Goal: Information Seeking & Learning: Learn about a topic

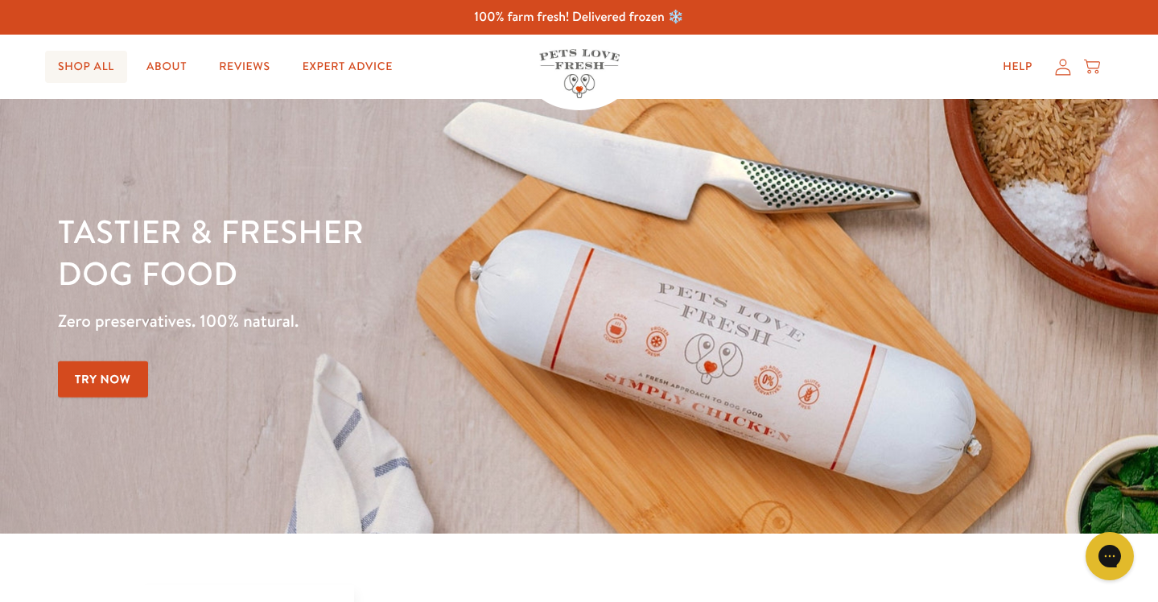
click at [78, 70] on link "Shop All" at bounding box center [86, 67] width 82 height 32
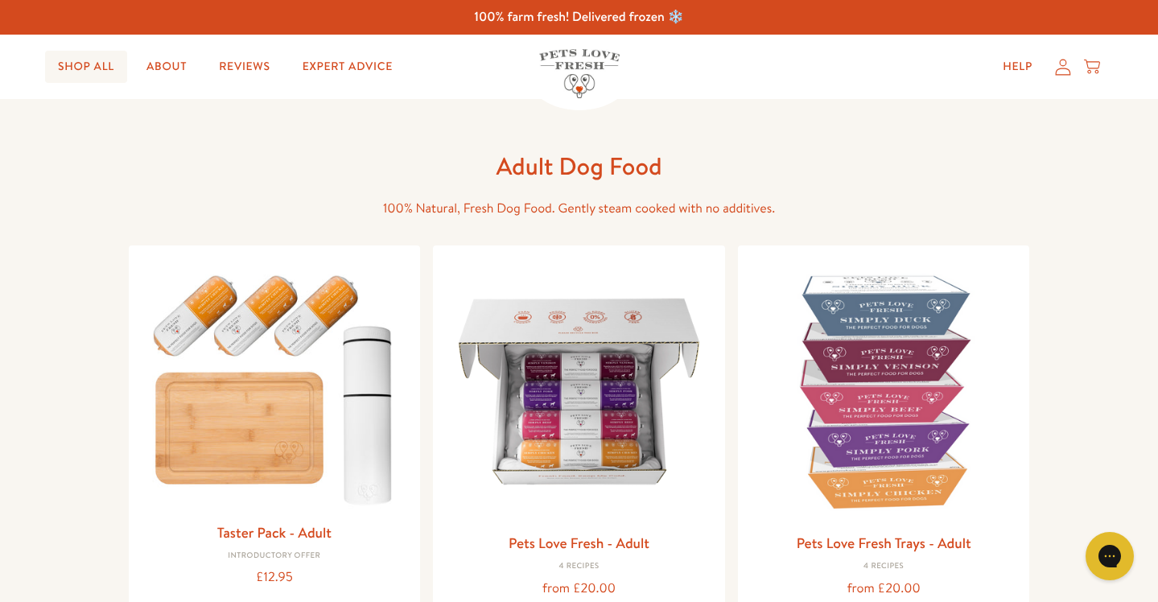
click at [89, 69] on link "Shop All" at bounding box center [86, 67] width 82 height 32
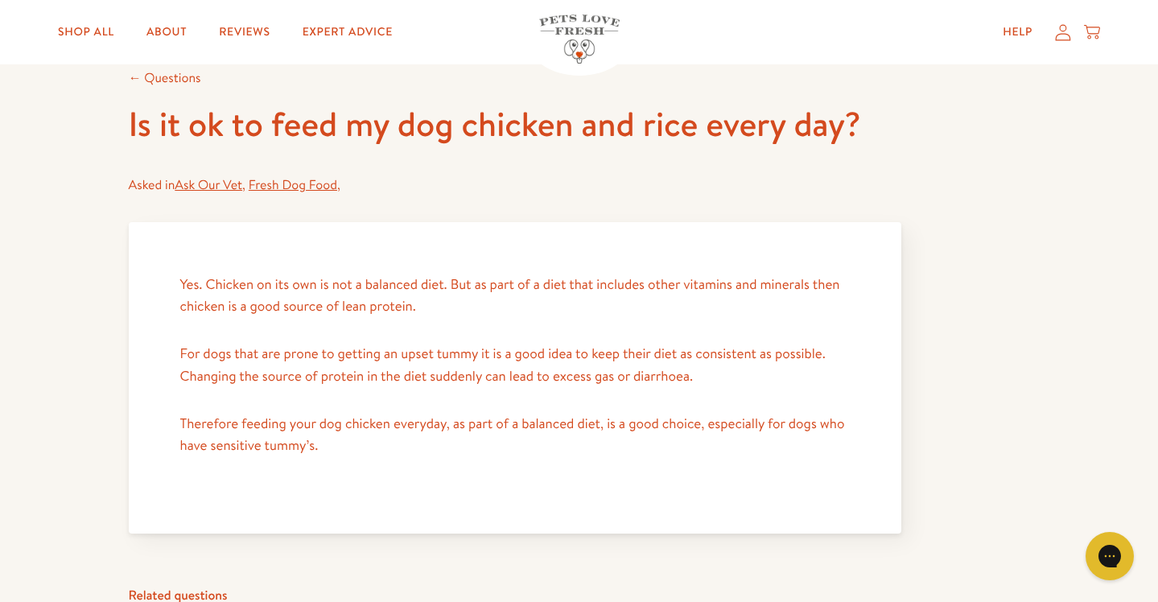
scroll to position [99, 0]
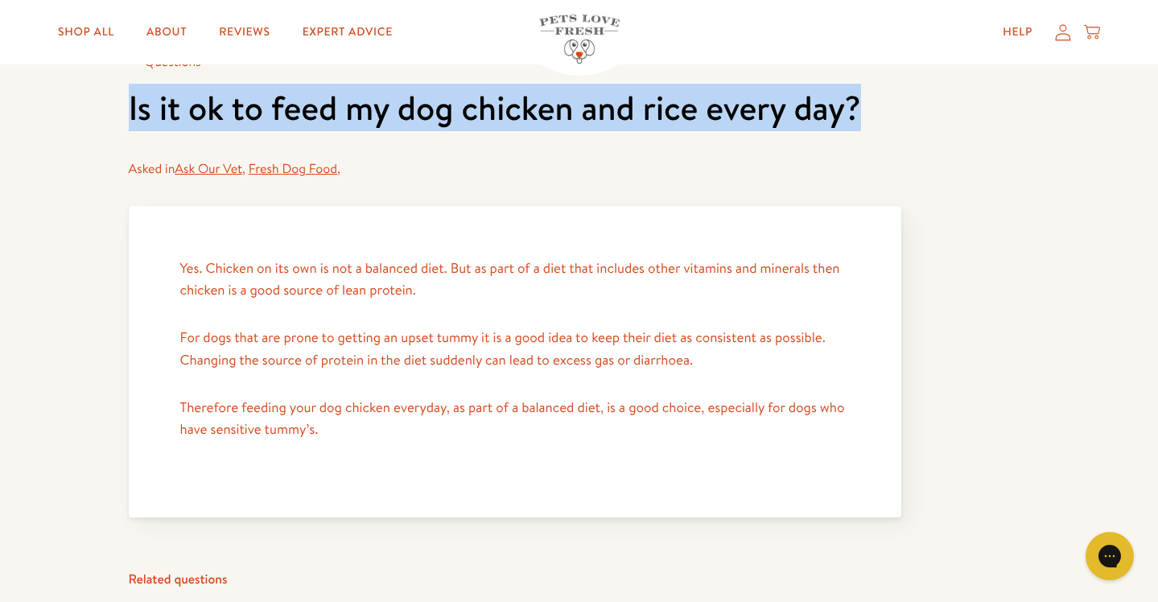
drag, startPoint x: 862, startPoint y: 124, endPoint x: 125, endPoint y: 119, distance: 736.9
click at [125, 119] on article "← Questions Is it ok to feed my dog chicken and rice every day? Asked in Ask Ou…" at bounding box center [579, 439] width 1158 height 878
copy h1 "Is it ok to feed my dog chicken and rice every day?"
click at [277, 168] on link "Fresh Dog Food" at bounding box center [293, 169] width 88 height 18
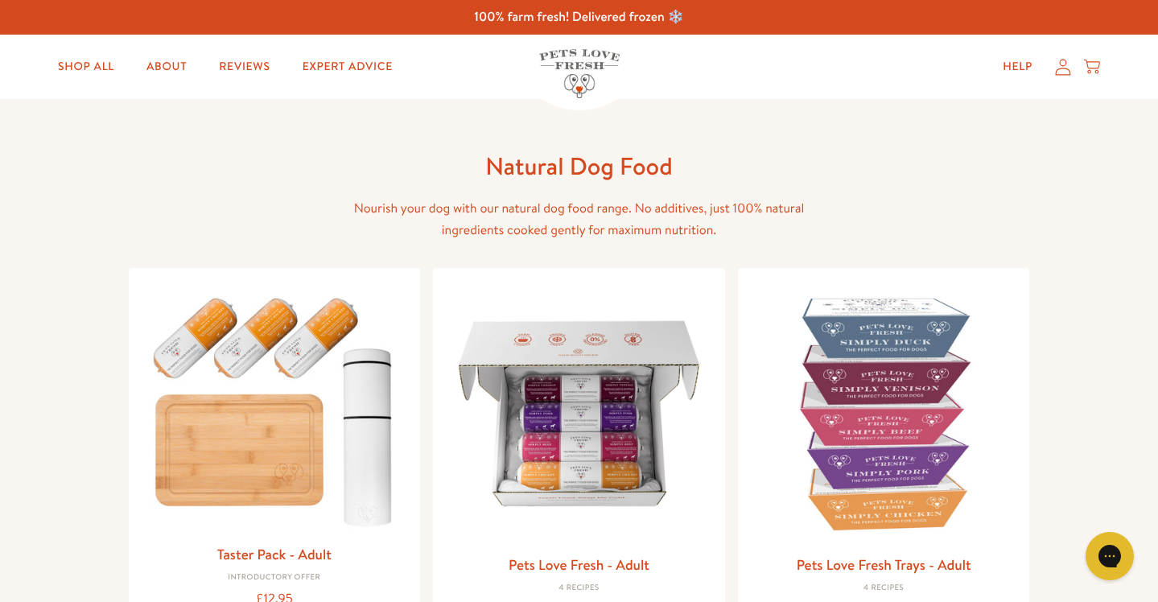
click at [256, 211] on div "Natural Dog Food Nourish your dog with our natural dog food range. No additives…" at bounding box center [579, 594] width 901 height 888
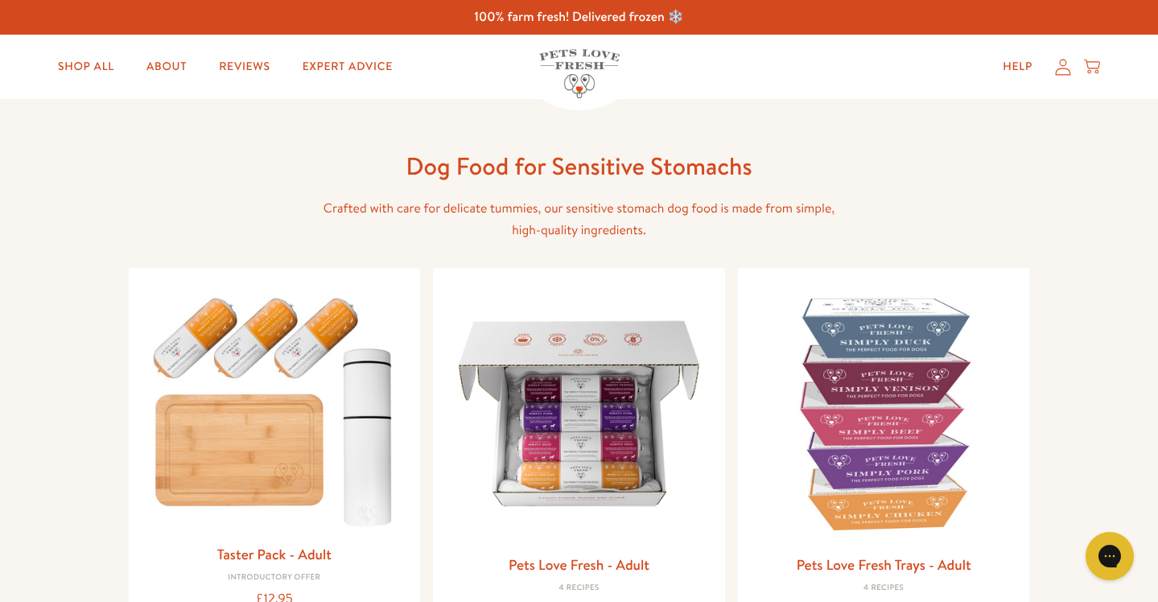
click at [252, 183] on div "Dog Food for Sensitive Stomachs Crafted with care for delicate tummies, our sen…" at bounding box center [579, 594] width 901 height 888
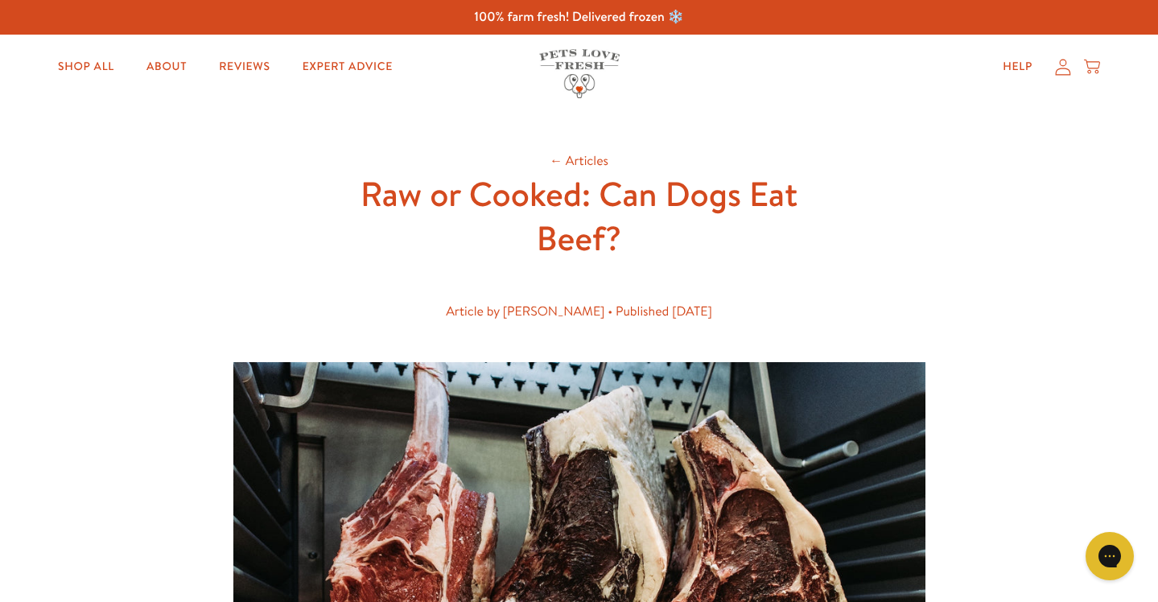
click at [706, 279] on header "← Articles Raw or Cooked: Can Dogs Eat Beef? Article by James Bailey • Publishe…" at bounding box center [579, 242] width 515 height 185
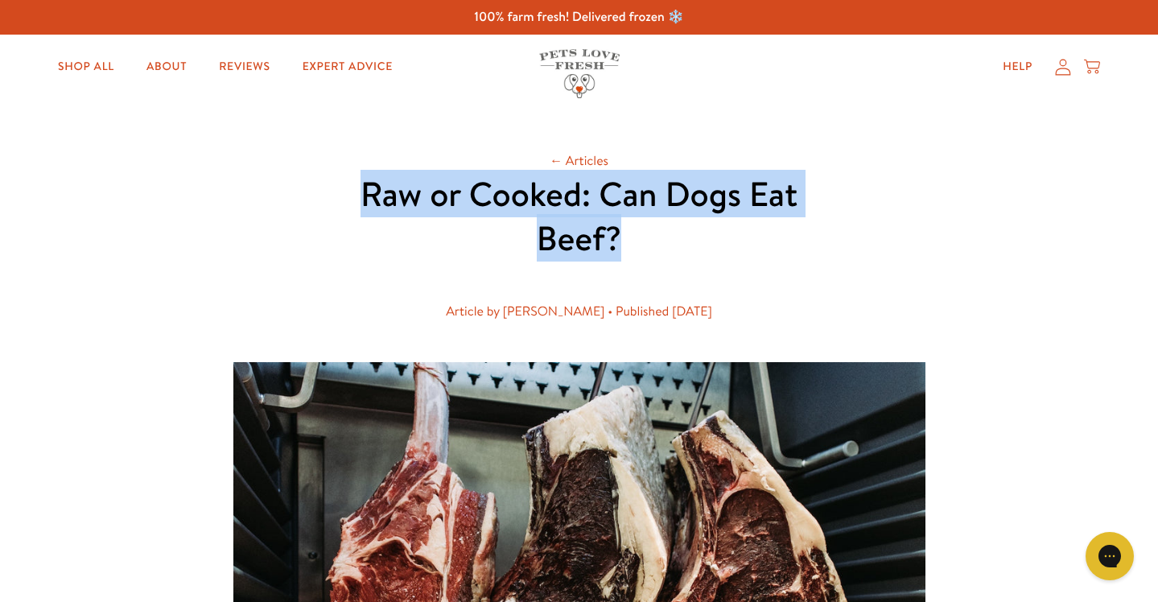
drag, startPoint x: 625, startPoint y: 238, endPoint x: 347, endPoint y: 197, distance: 281.4
click at [347, 197] on h1 "Raw or Cooked: Can Dogs Eat Beef?" at bounding box center [579, 216] width 515 height 88
copy h1 "Raw or Cooked: Can Dogs Eat Beef?"
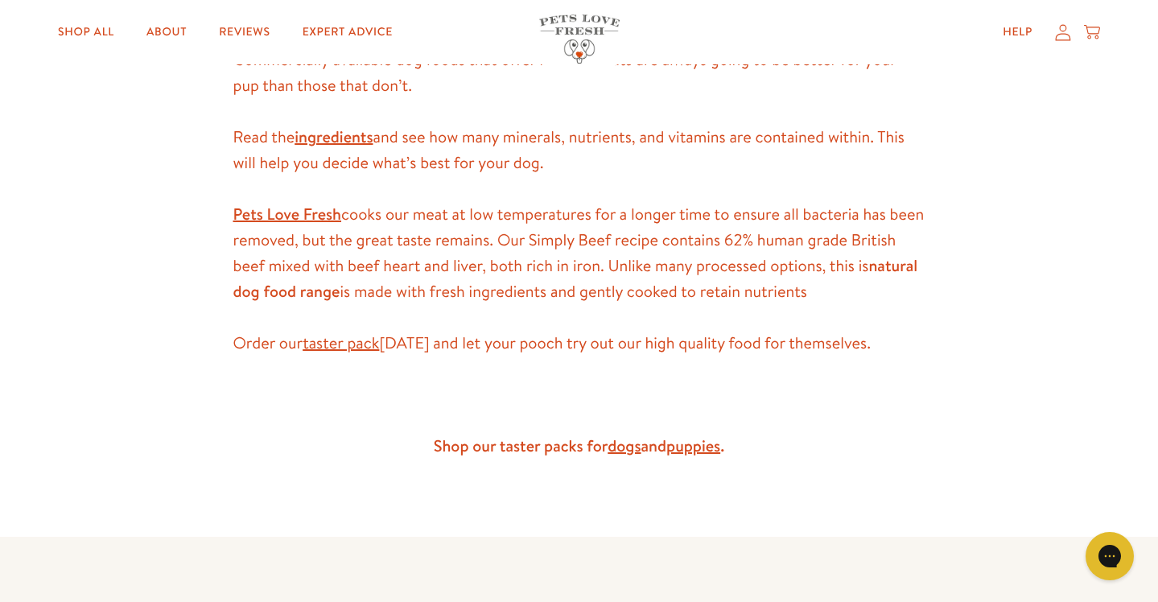
scroll to position [4793, 0]
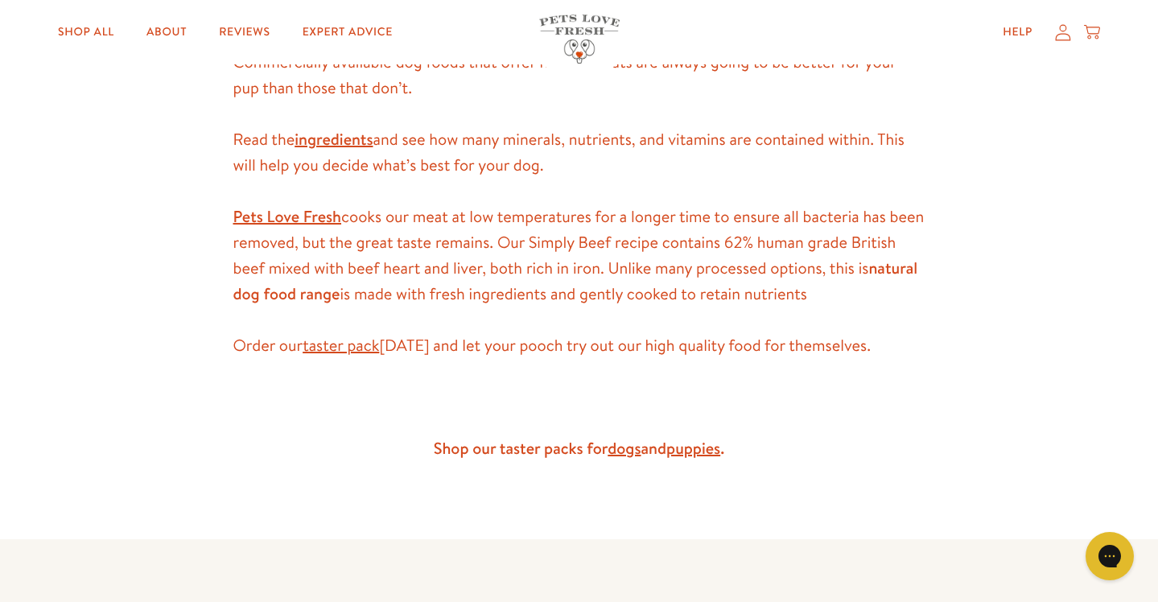
click at [561, 292] on span "Pets Love Fresh cooks our meat at low temperatures for a longer time to ensure …" at bounding box center [578, 255] width 691 height 99
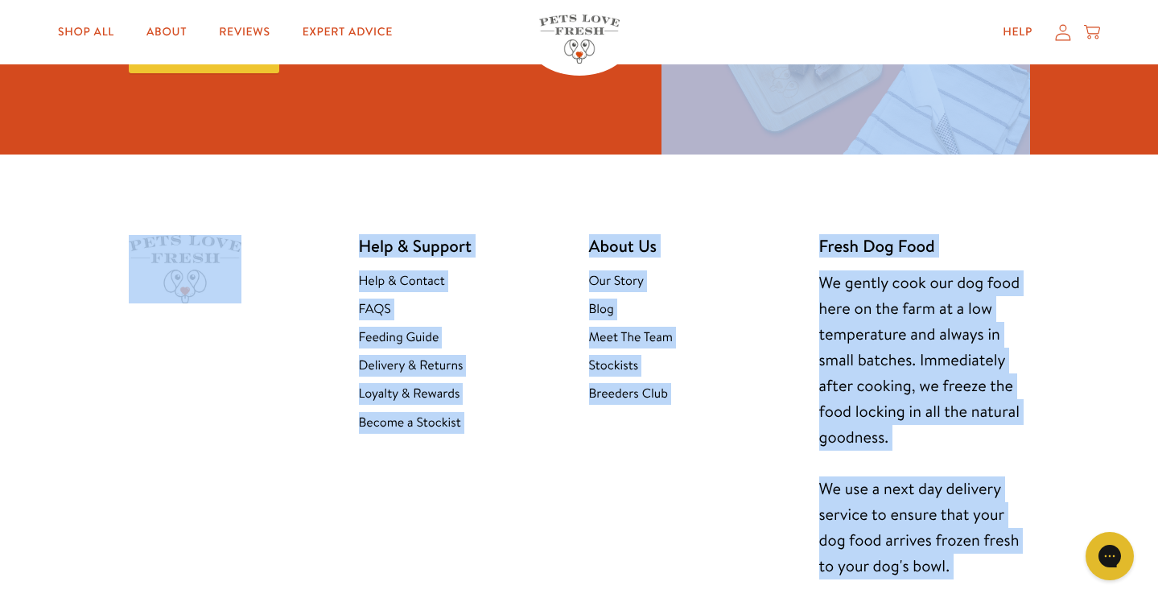
scroll to position [6071, 0]
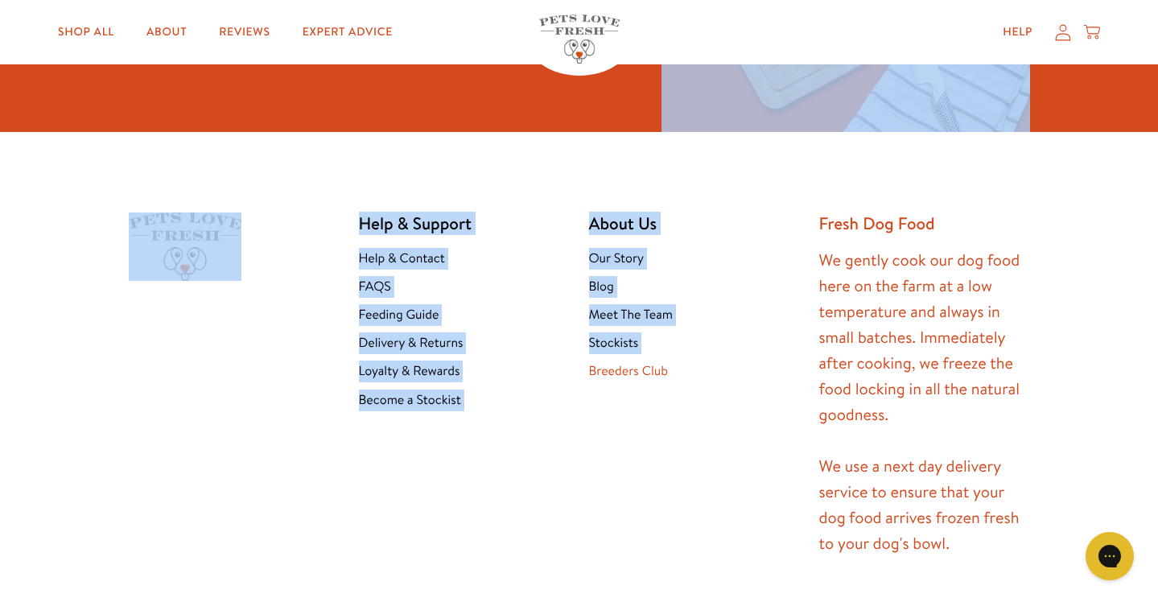
drag, startPoint x: 358, startPoint y: 77, endPoint x: 614, endPoint y: 354, distance: 376.9
click at [475, 327] on ul "Help & Contact FAQS Feeding Guide Delivery & Returns Loyalty & Rewards Become a…" at bounding box center [464, 329] width 211 height 163
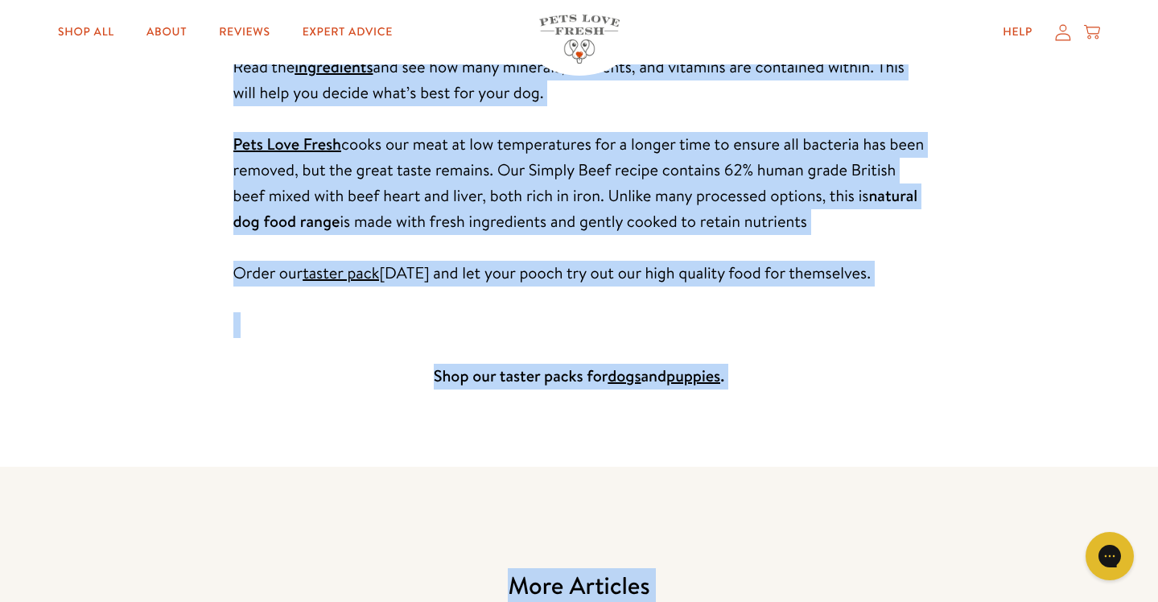
scroll to position [4886, 0]
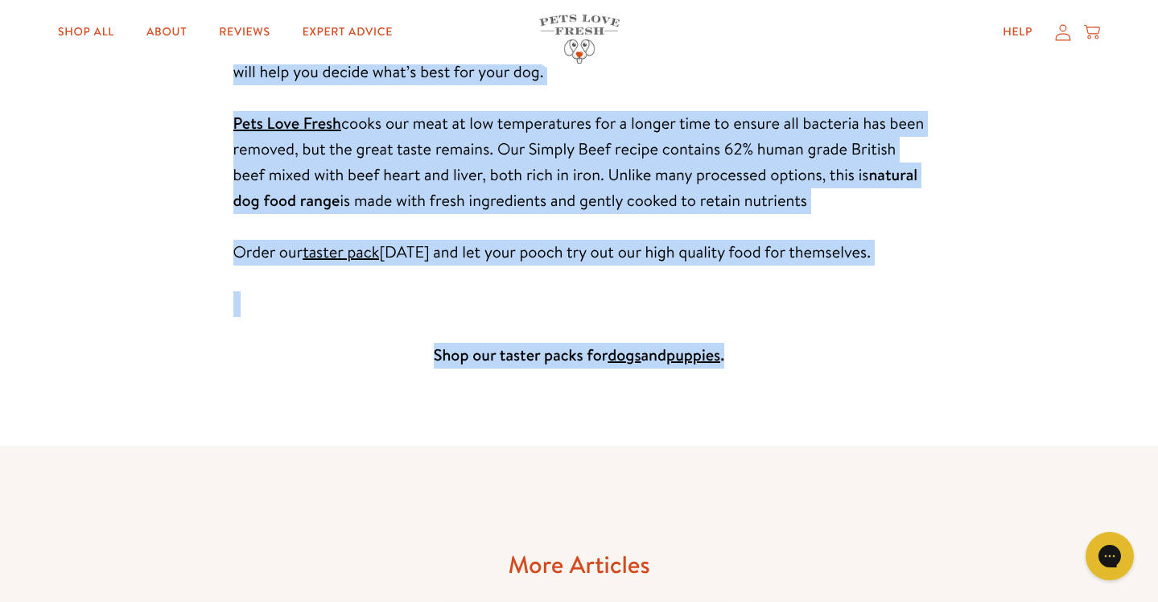
drag, startPoint x: 364, startPoint y: 192, endPoint x: 738, endPoint y: 356, distance: 408.5
copy article "Raw or Cooked: Can Dogs Eat Beef? Article by James Bailey • Published Oct 24, 2…"
click at [692, 210] on span "Pets Love Fresh cooks our meat at low temperatures for a longer time to ensure …" at bounding box center [578, 162] width 691 height 99
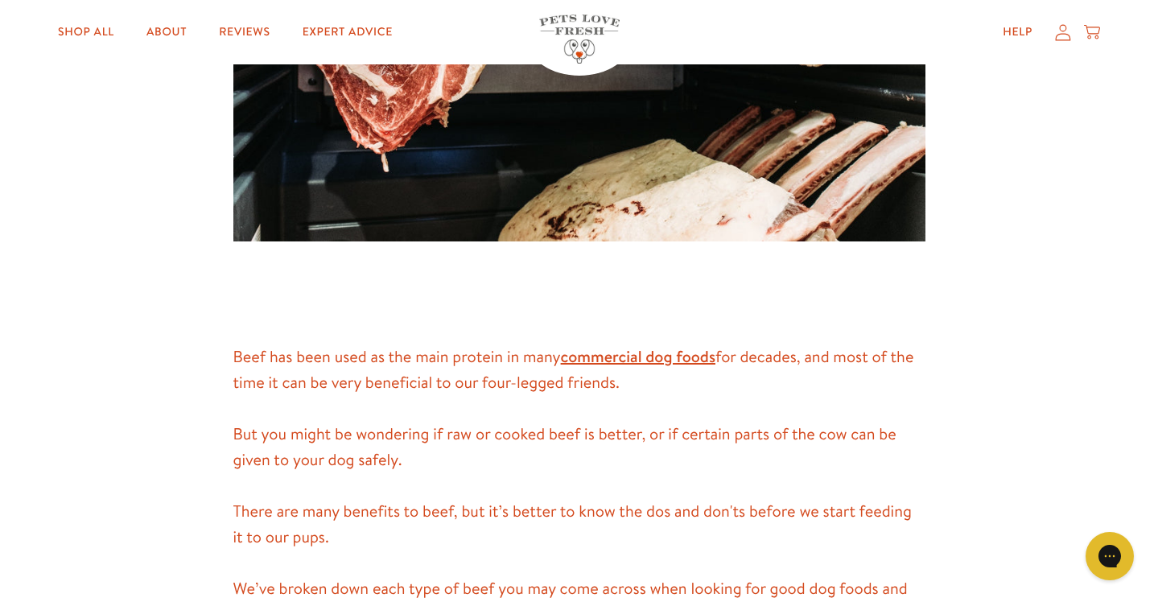
scroll to position [619, 0]
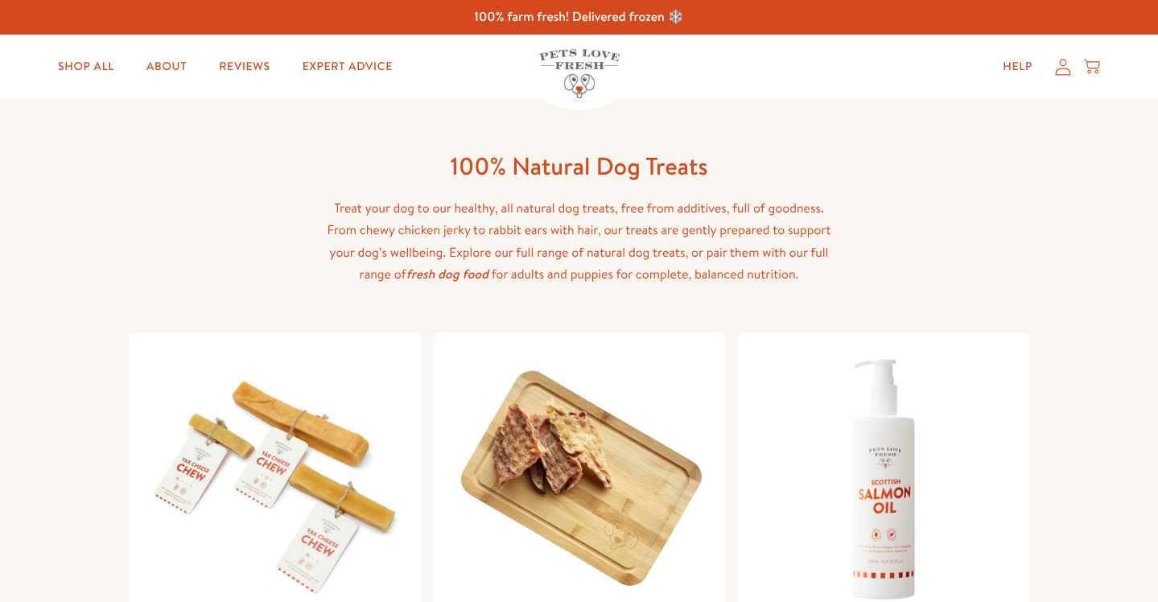
scroll to position [179, 0]
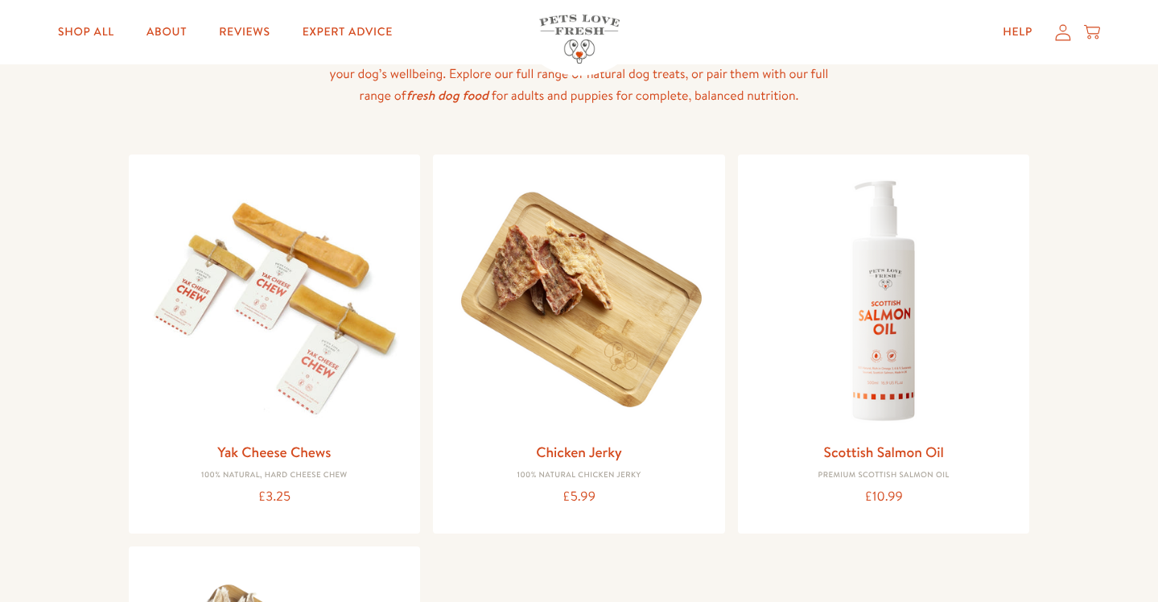
click at [569, 369] on img at bounding box center [579, 300] width 266 height 266
